Goal: Information Seeking & Learning: Learn about a topic

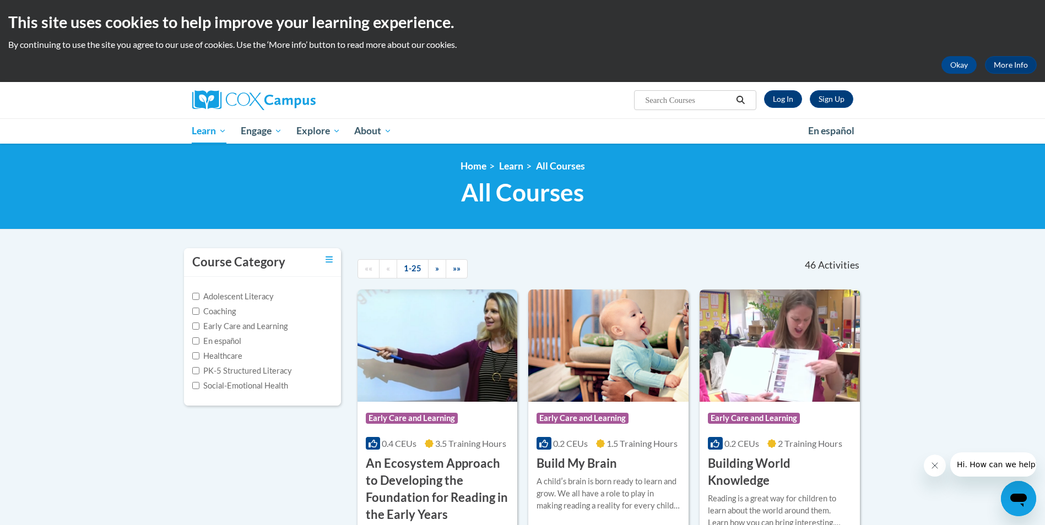
click at [708, 101] on input "Search..." at bounding box center [688, 100] width 88 height 13
type input "newborn hearing screening"
click at [744, 97] on icon "Search" at bounding box center [740, 100] width 10 height 8
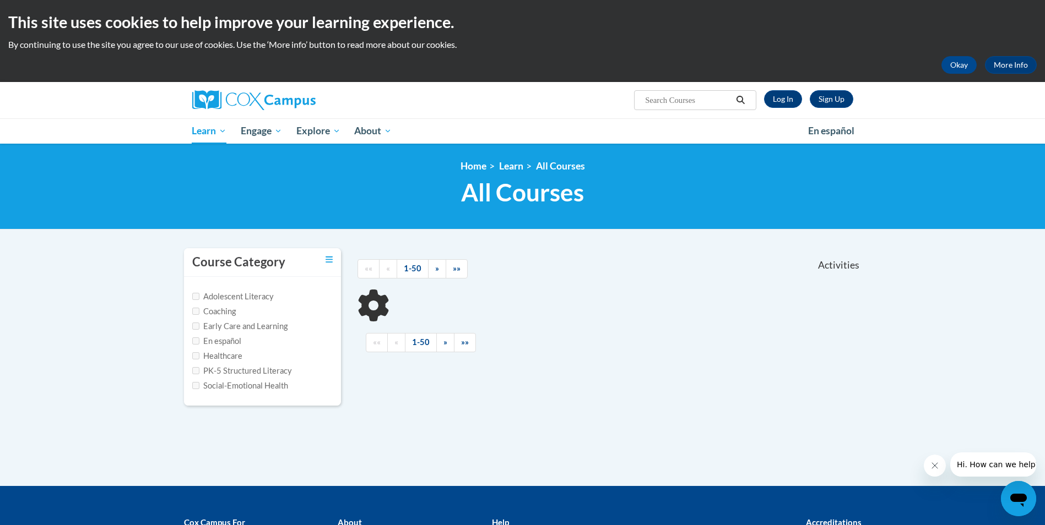
type input "newborn hearing screening"
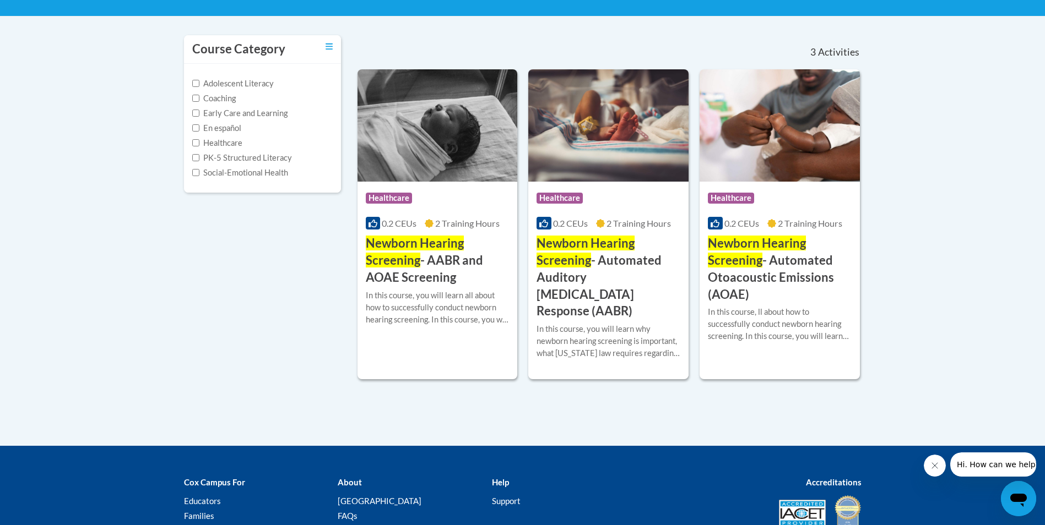
scroll to position [220, 0]
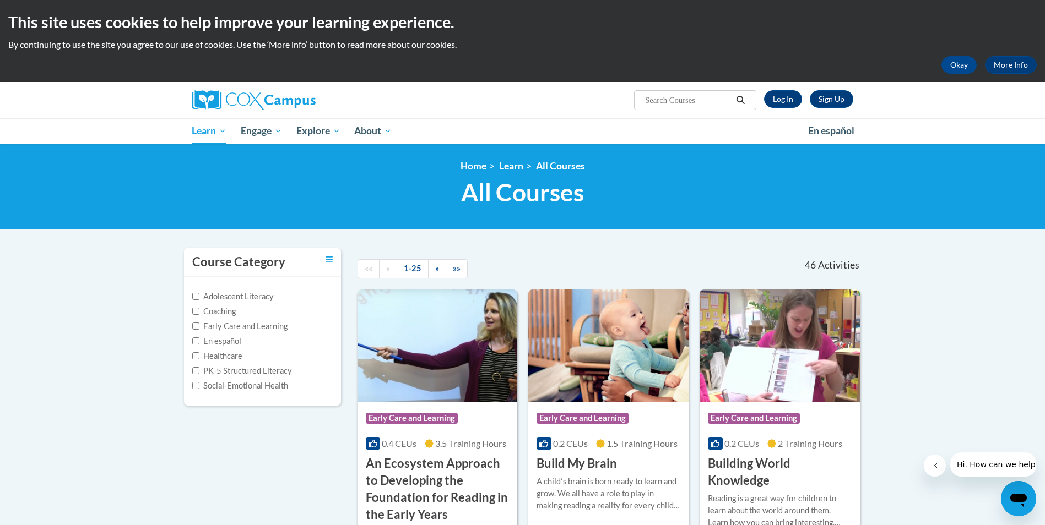
click at [685, 96] on input "Search..." at bounding box center [688, 100] width 88 height 13
type input "newborn hearing screening"
click at [744, 102] on icon "Search" at bounding box center [740, 100] width 10 height 8
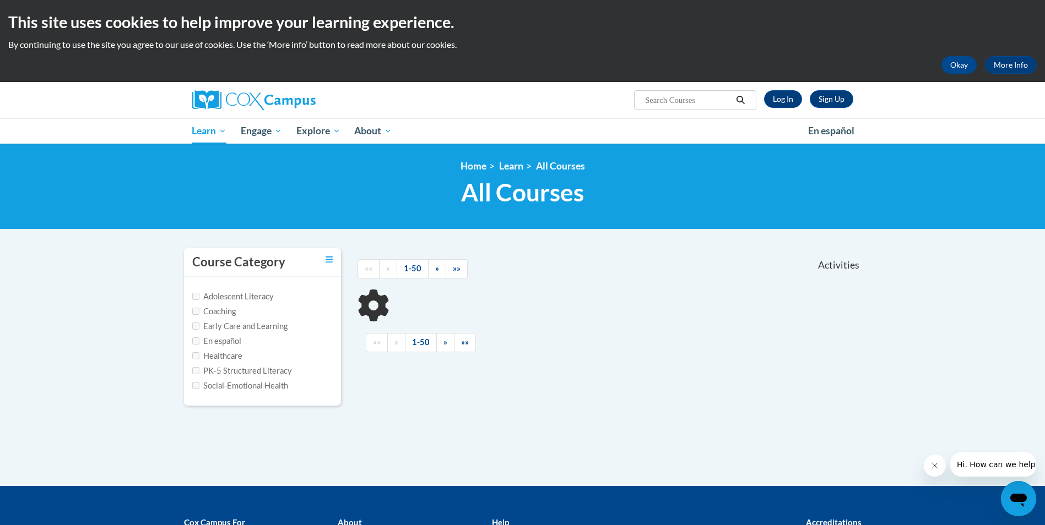
type input "newborn hearing screening"
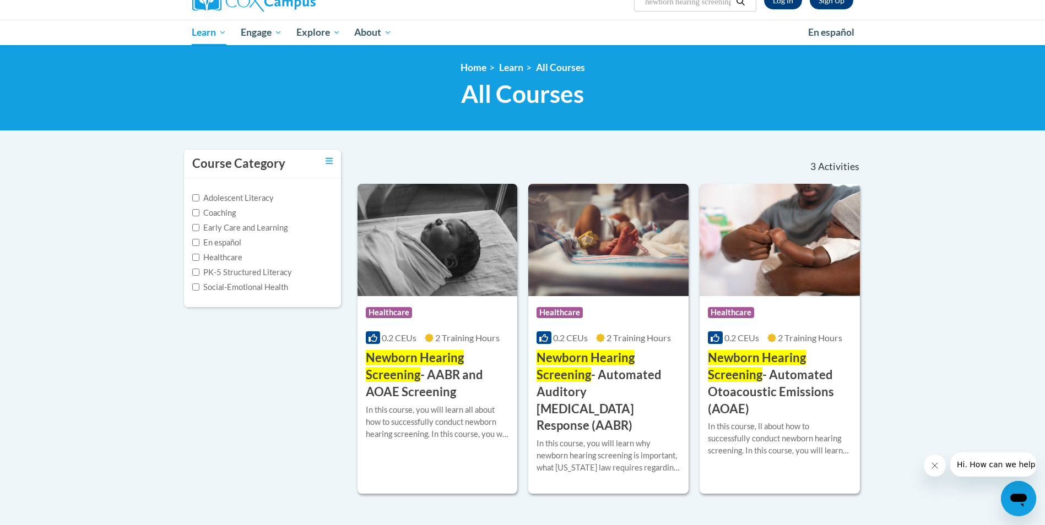
scroll to position [110, 0]
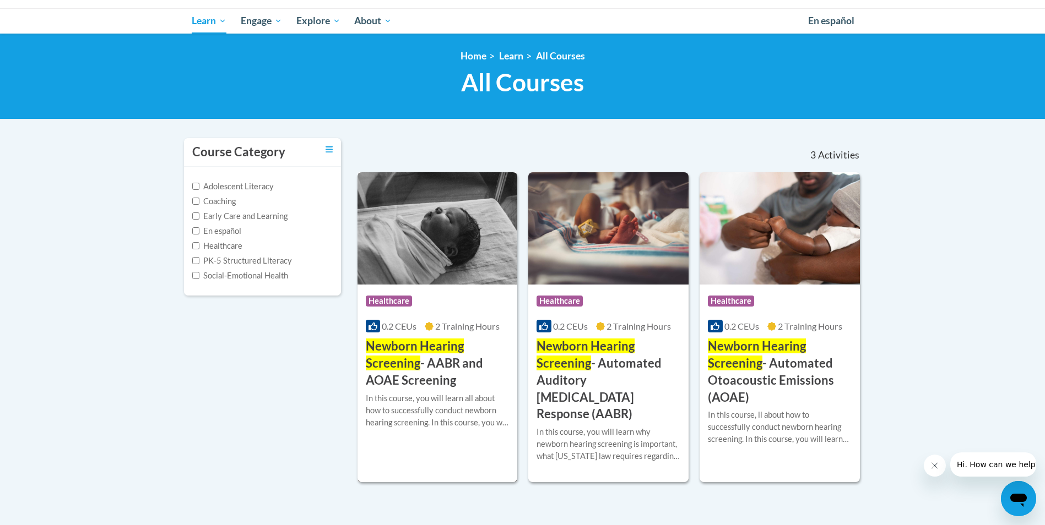
click at [464, 302] on div "Course Category: Healthcare" at bounding box center [438, 302] width 144 height 25
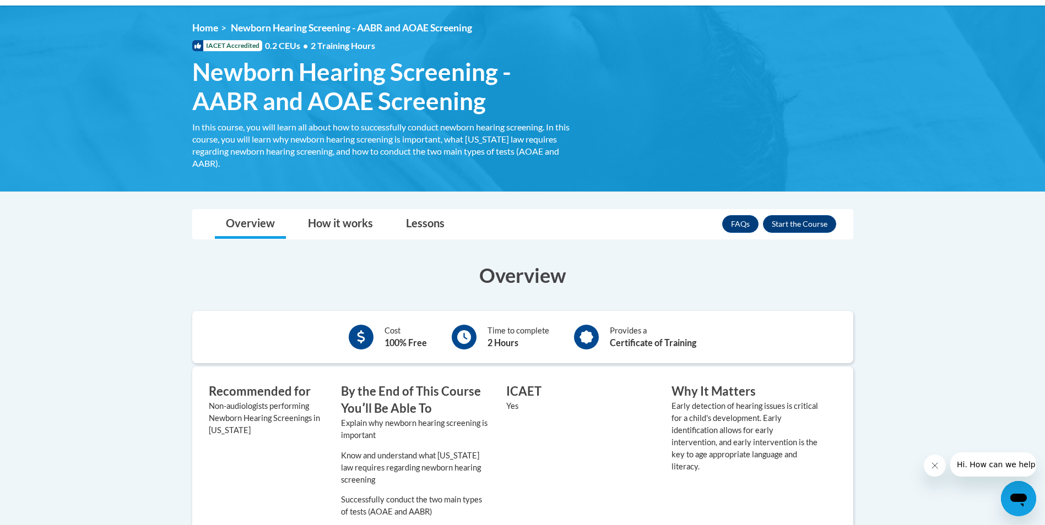
scroll to position [165, 0]
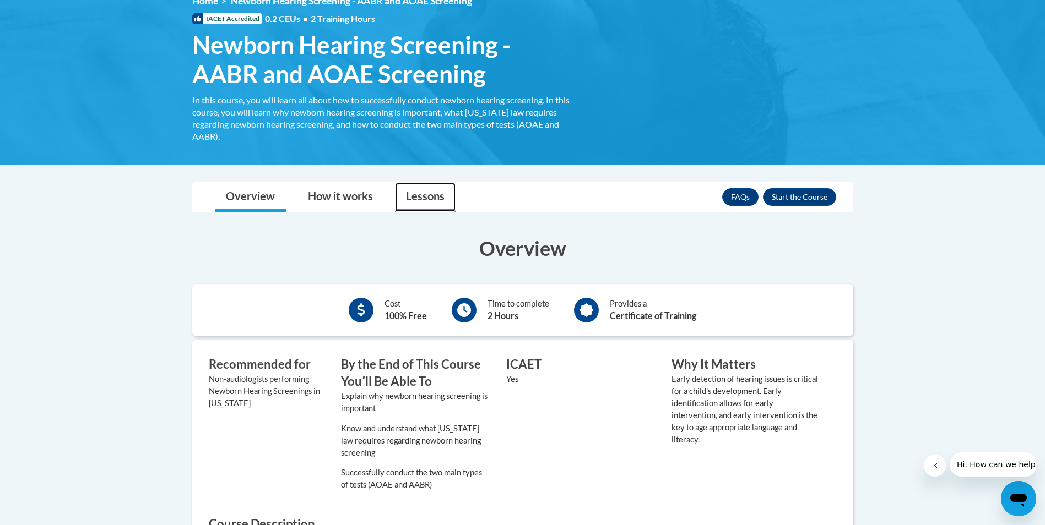
click at [405, 195] on link "Lessons" at bounding box center [425, 197] width 61 height 29
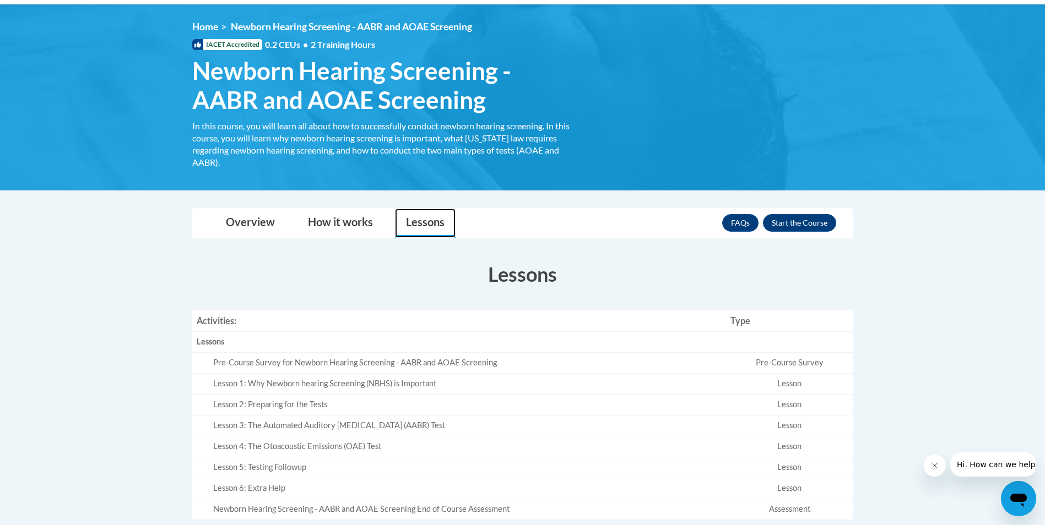
scroll to position [0, 0]
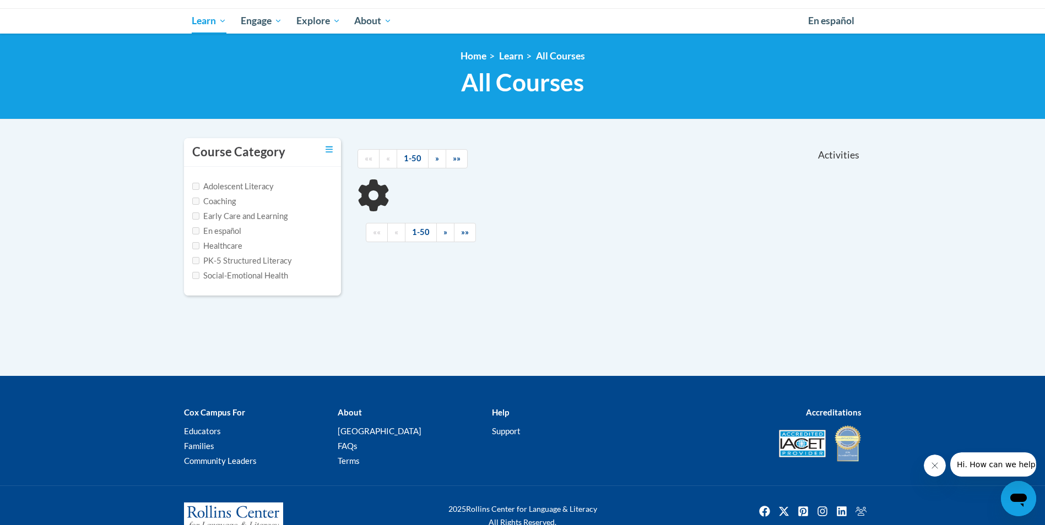
type input "newborn hearing screening"
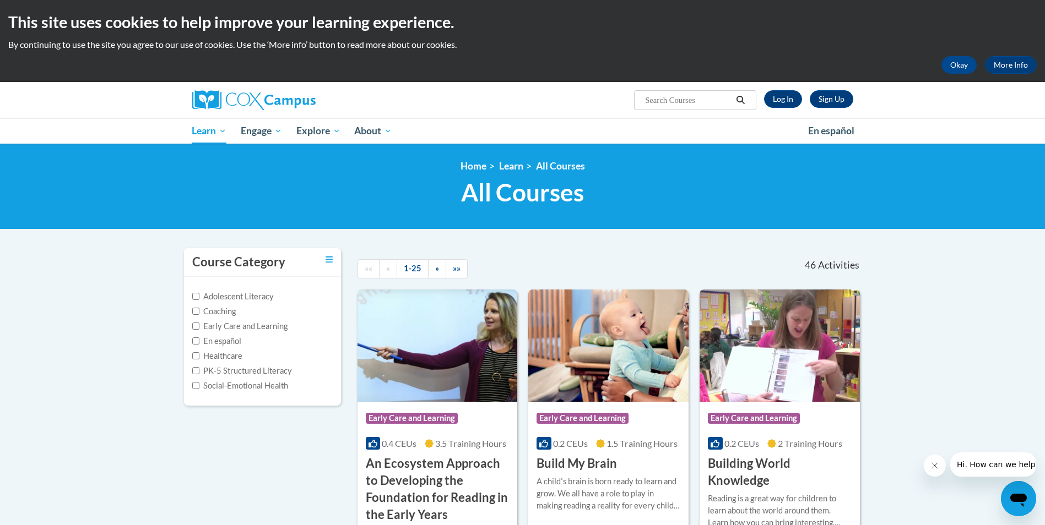
click at [659, 95] on input "Search..." at bounding box center [688, 100] width 88 height 13
type input "pediatric hearing screening"
click at [737, 101] on icon "Search" at bounding box center [740, 100] width 10 height 8
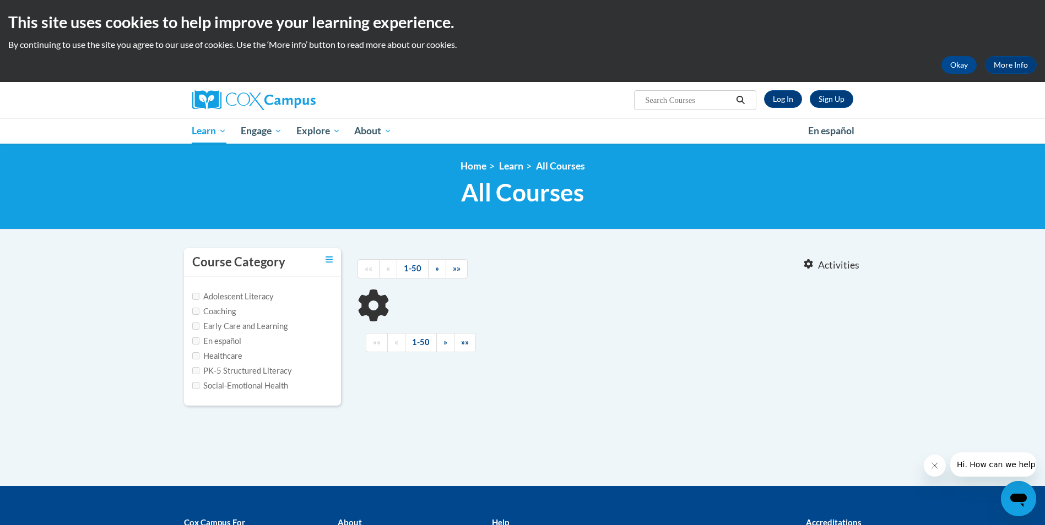
type input "pediatric hearing screening"
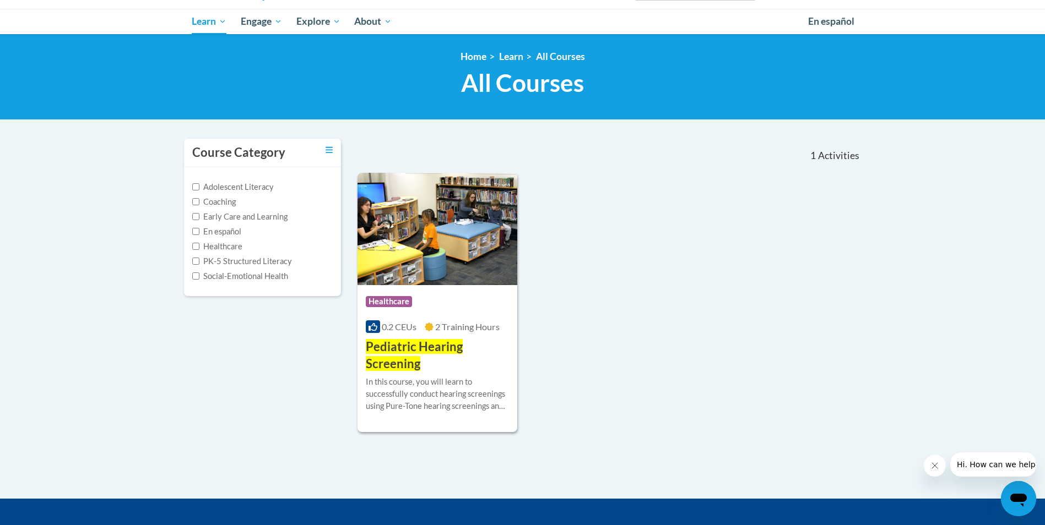
scroll to position [110, 0]
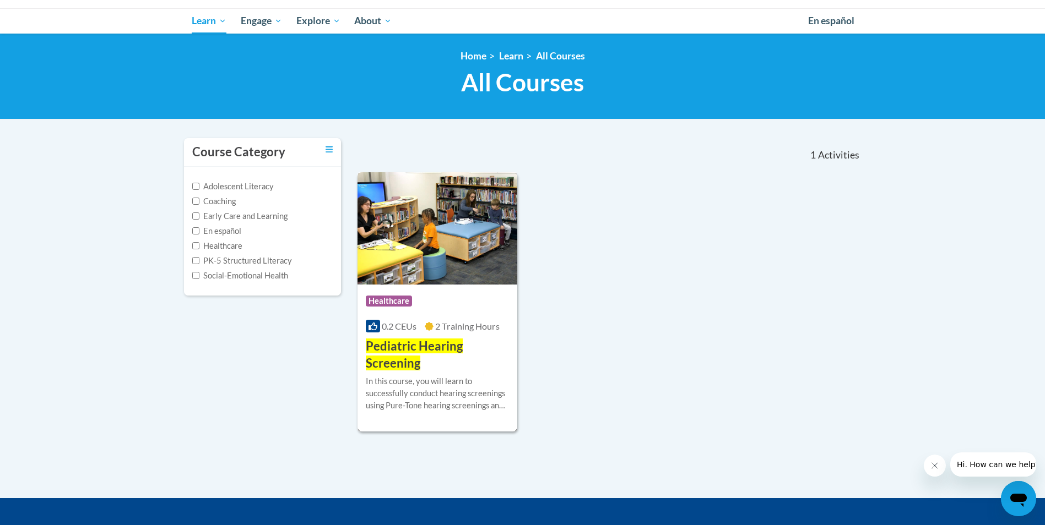
click at [425, 349] on span "Pediatric Hearing Screening" at bounding box center [414, 355] width 97 height 32
